Goal: Transaction & Acquisition: Purchase product/service

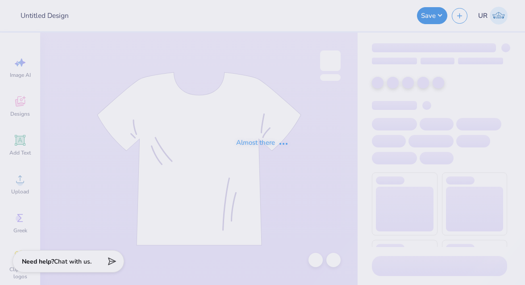
type input "Shirts for Pre-veterinary Society [GEOGRAPHIC_DATA]"
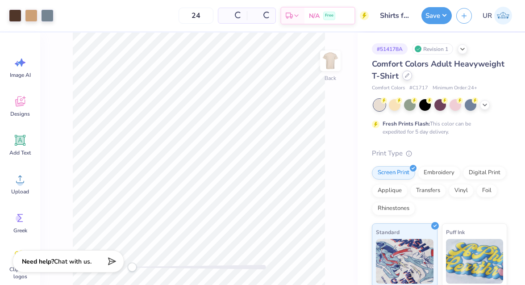
click at [407, 77] on icon at bounding box center [407, 75] width 4 height 4
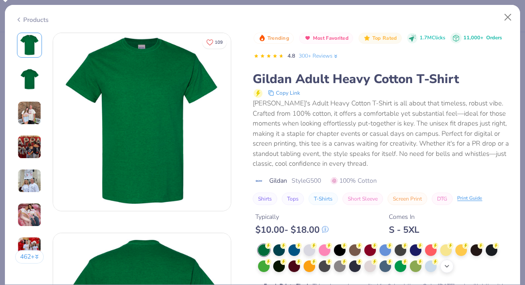
click at [441, 262] on div "+ 22" at bounding box center [446, 265] width 13 height 13
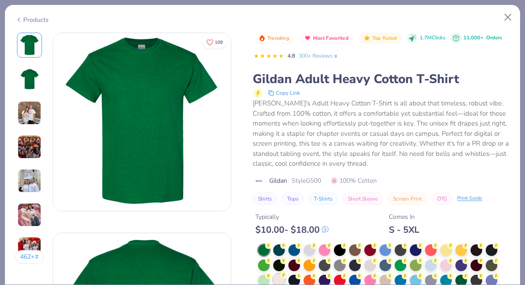
click at [282, 280] on div at bounding box center [279, 280] width 12 height 12
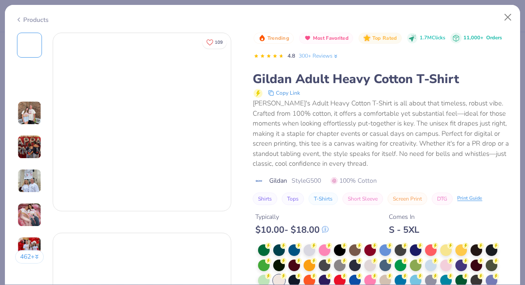
click at [318, 180] on div "Trending Most Favorited Top Rated 1.7M Clicks 11,000+ Orders 4.8 300+ Reviews G…" at bounding box center [381, 187] width 257 height 308
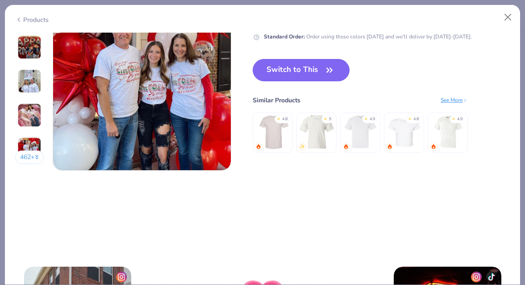
scroll to position [1251, 0]
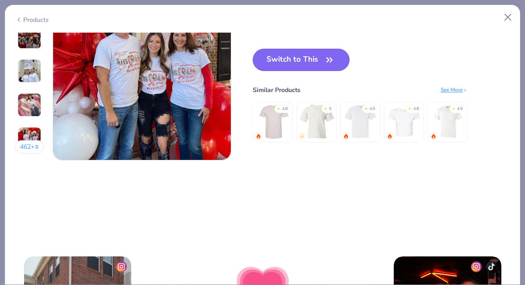
click at [325, 50] on button "Switch to This" at bounding box center [301, 60] width 97 height 22
click at [302, 70] on button "Switch to This" at bounding box center [301, 60] width 97 height 22
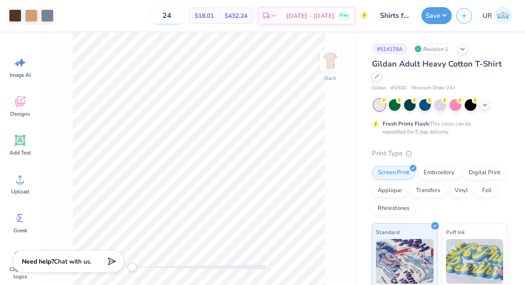
click at [183, 15] on input "24" at bounding box center [167, 16] width 35 height 16
type input "2"
type input "15"
click at [492, 174] on div "Digital Print" at bounding box center [484, 171] width 43 height 13
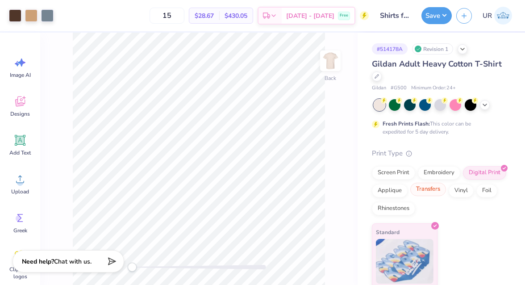
click at [437, 192] on div "Transfers" at bounding box center [428, 189] width 36 height 13
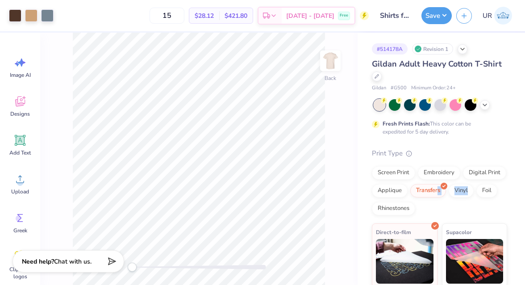
drag, startPoint x: 437, startPoint y: 192, endPoint x: 453, endPoint y: 209, distance: 23.0
click at [453, 207] on div "Screen Print Embroidery Digital Print Applique Transfers Vinyl Foil Rhinestones" at bounding box center [439, 190] width 135 height 49
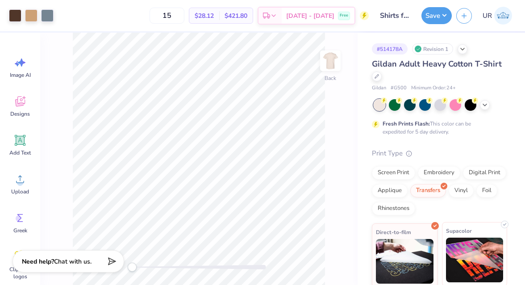
click at [466, 230] on span "Supacolor" at bounding box center [459, 230] width 26 height 9
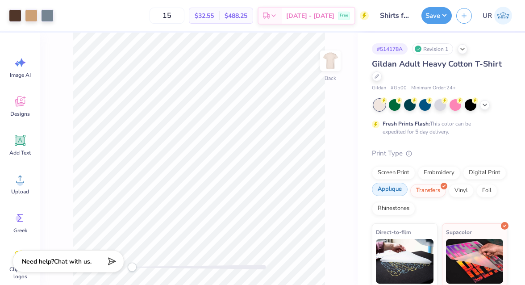
click at [385, 189] on div "Applique" at bounding box center [390, 189] width 36 height 13
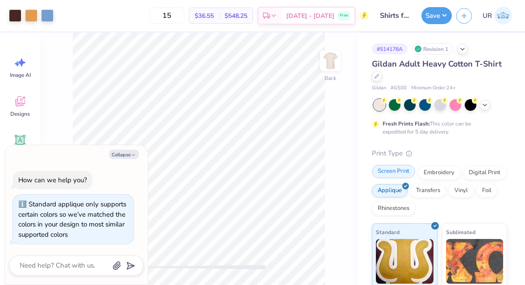
click at [404, 175] on div "Screen Print" at bounding box center [393, 171] width 43 height 13
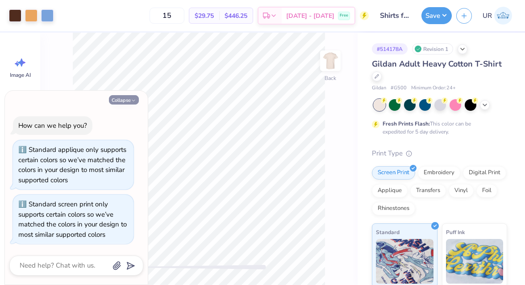
click at [123, 102] on button "Collapse" at bounding box center [124, 99] width 30 height 9
type textarea "x"
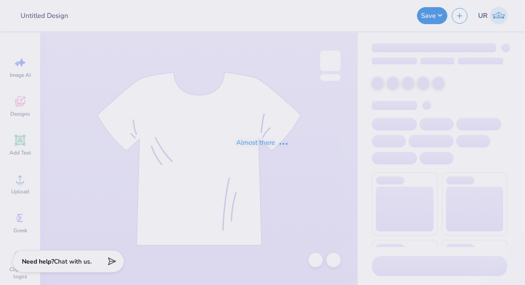
type input "Shirts for Pre-veterinary Society [GEOGRAPHIC_DATA]"
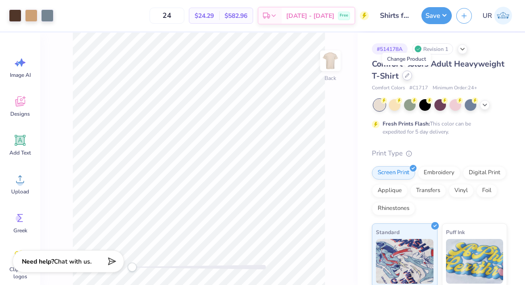
click at [407, 79] on div at bounding box center [407, 76] width 10 height 10
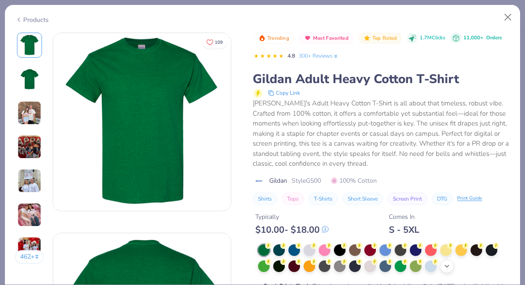
click at [450, 265] on icon at bounding box center [446, 265] width 7 height 7
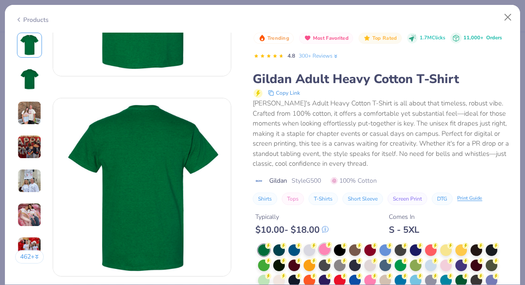
scroll to position [138, 0]
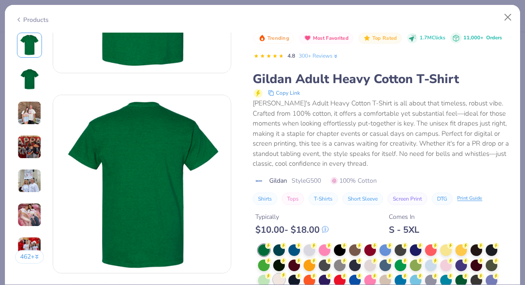
click at [276, 276] on div at bounding box center [279, 280] width 12 height 12
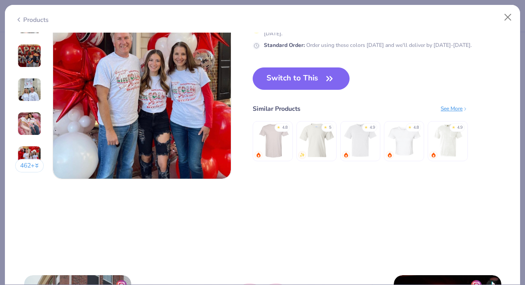
scroll to position [1230, 0]
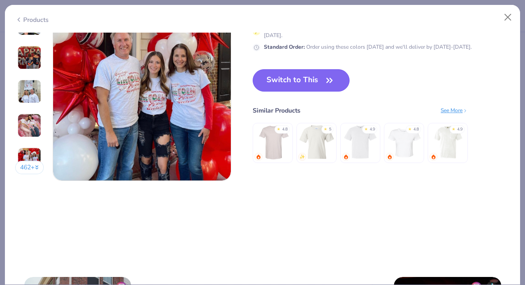
click at [336, 75] on button "Switch to This" at bounding box center [301, 80] width 97 height 22
